Goal: Task Accomplishment & Management: Manage account settings

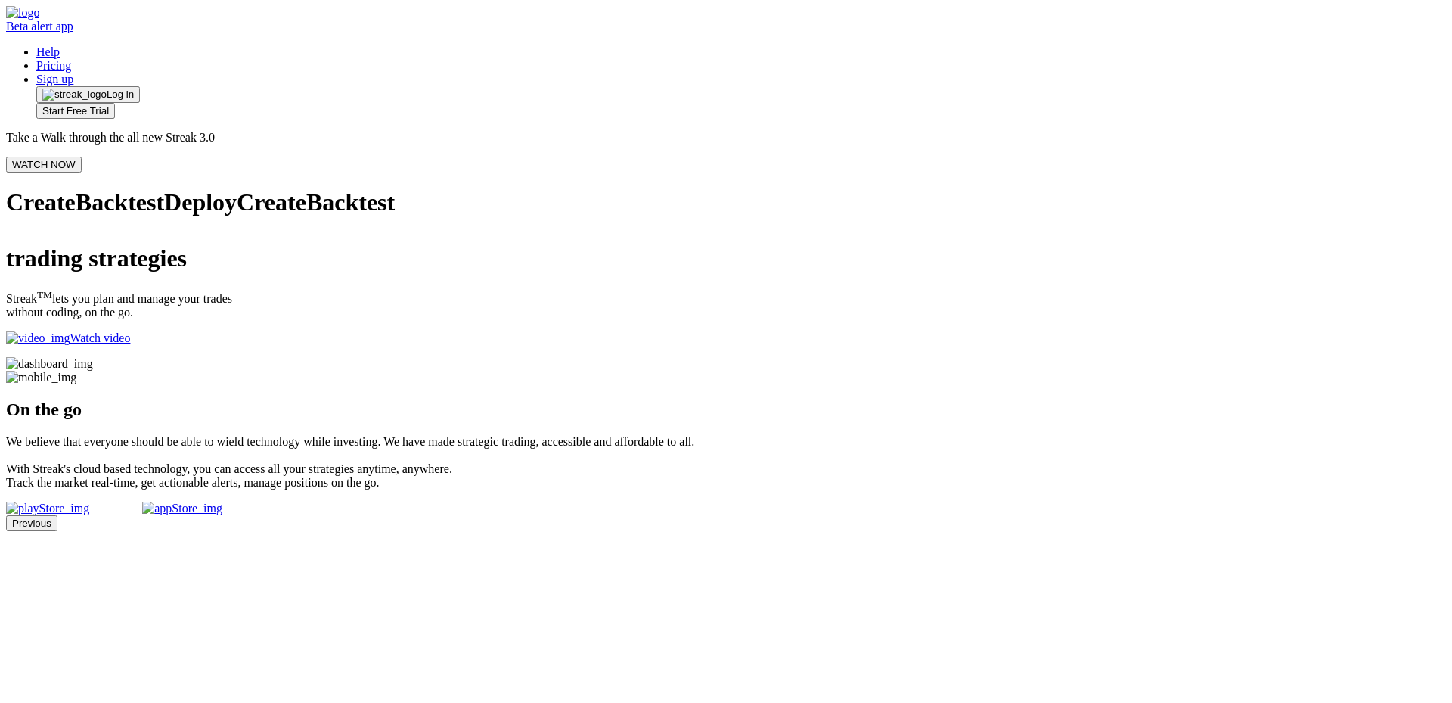
click at [134, 88] on span "Log in" at bounding box center [120, 94] width 27 height 12
click at [140, 86] on button "Log in" at bounding box center [88, 94] width 104 height 17
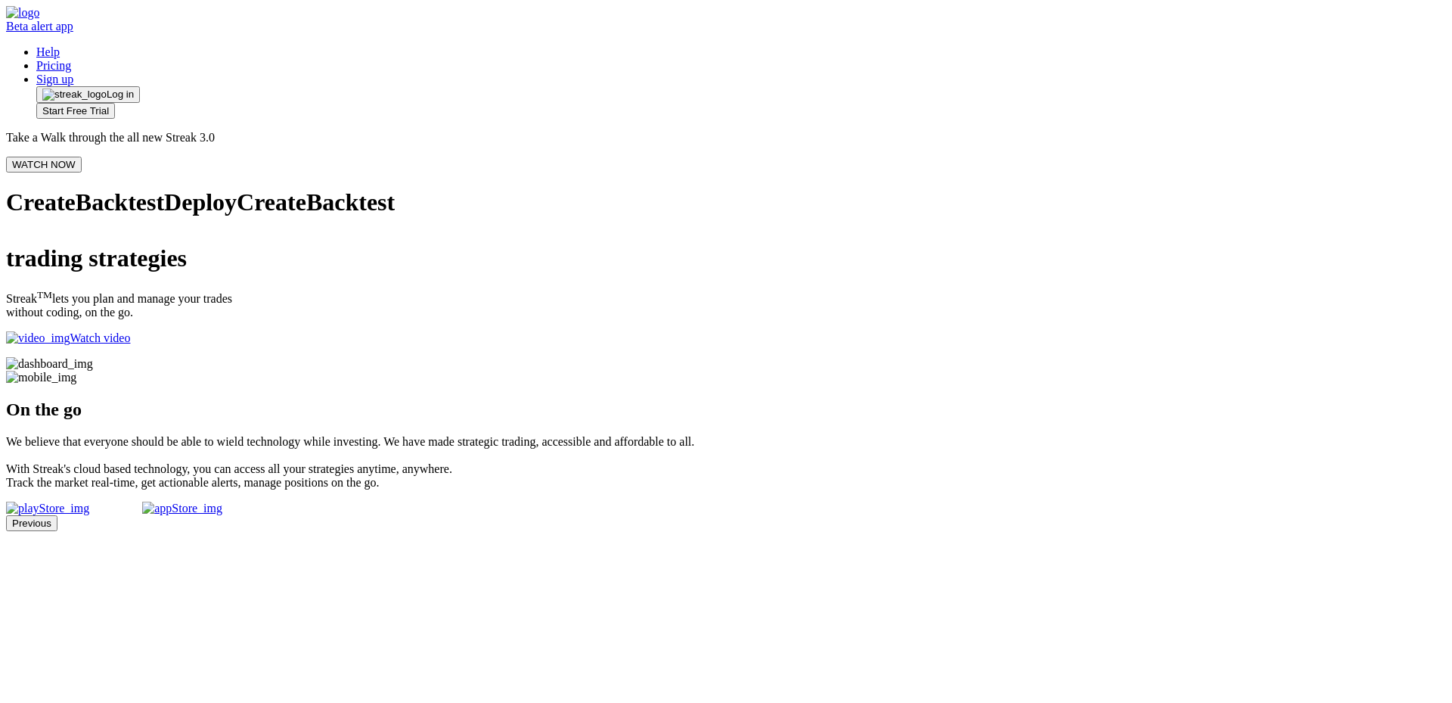
click at [134, 88] on span "Log in" at bounding box center [120, 94] width 27 height 12
